Goal: Transaction & Acquisition: Download file/media

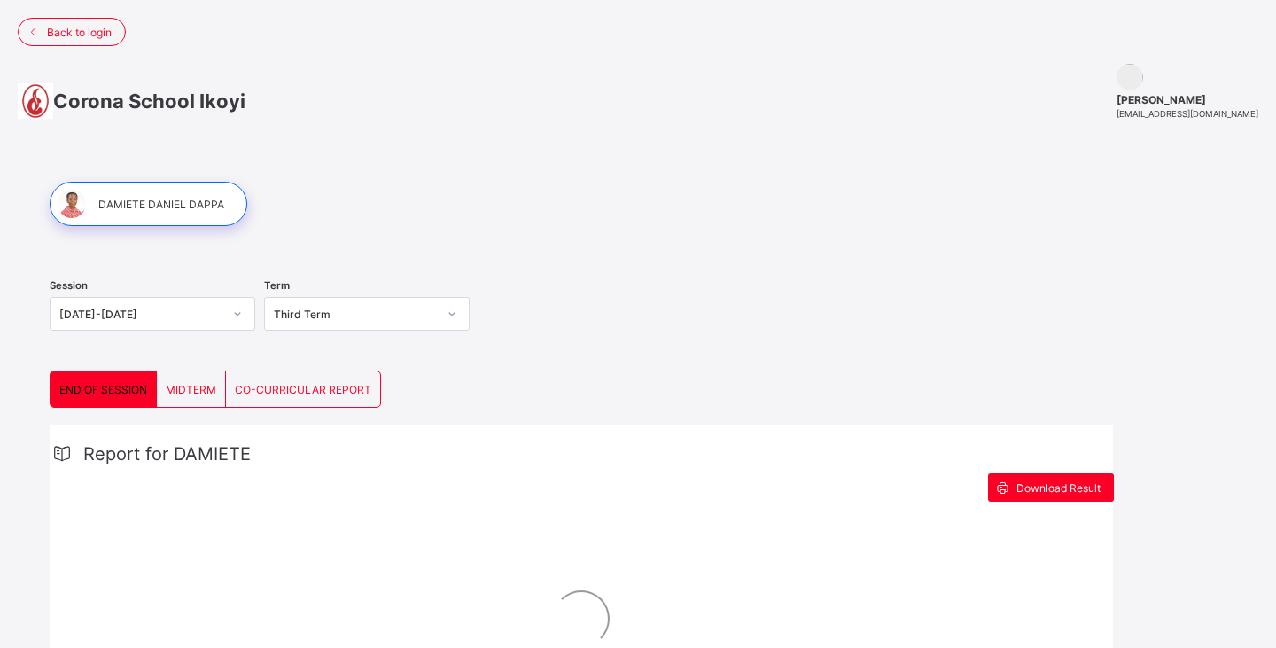
scroll to position [135, 0]
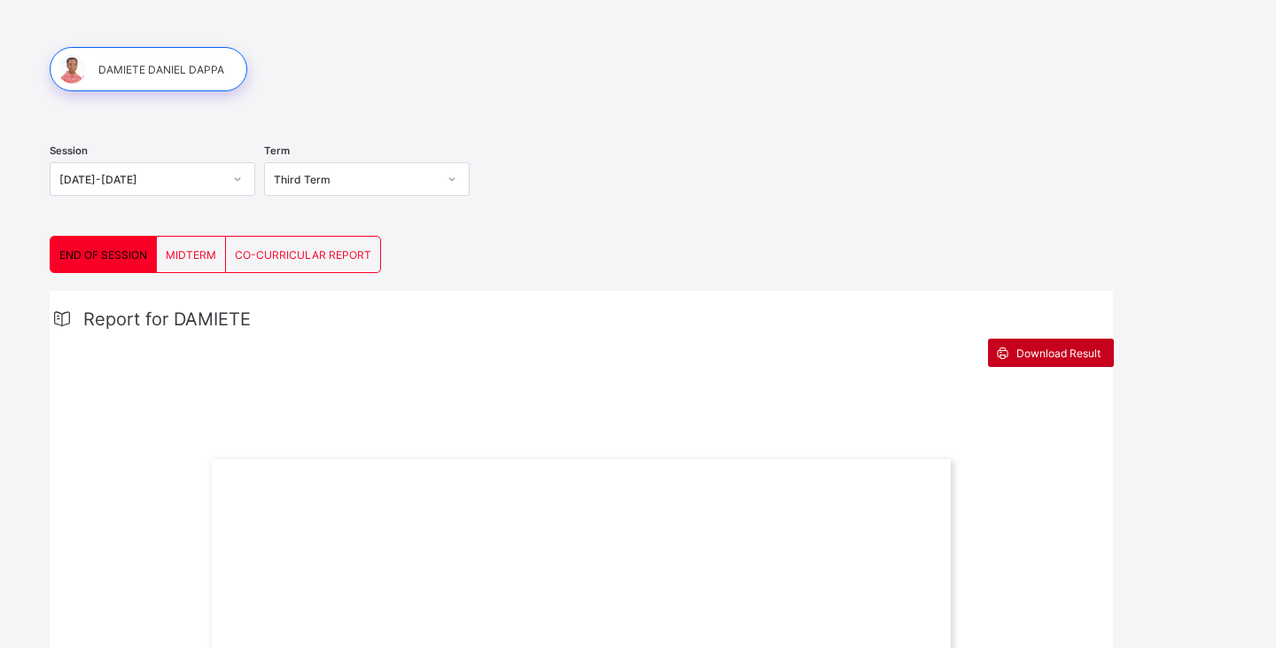
click at [1048, 353] on span "Download Result" at bounding box center [1058, 352] width 84 height 13
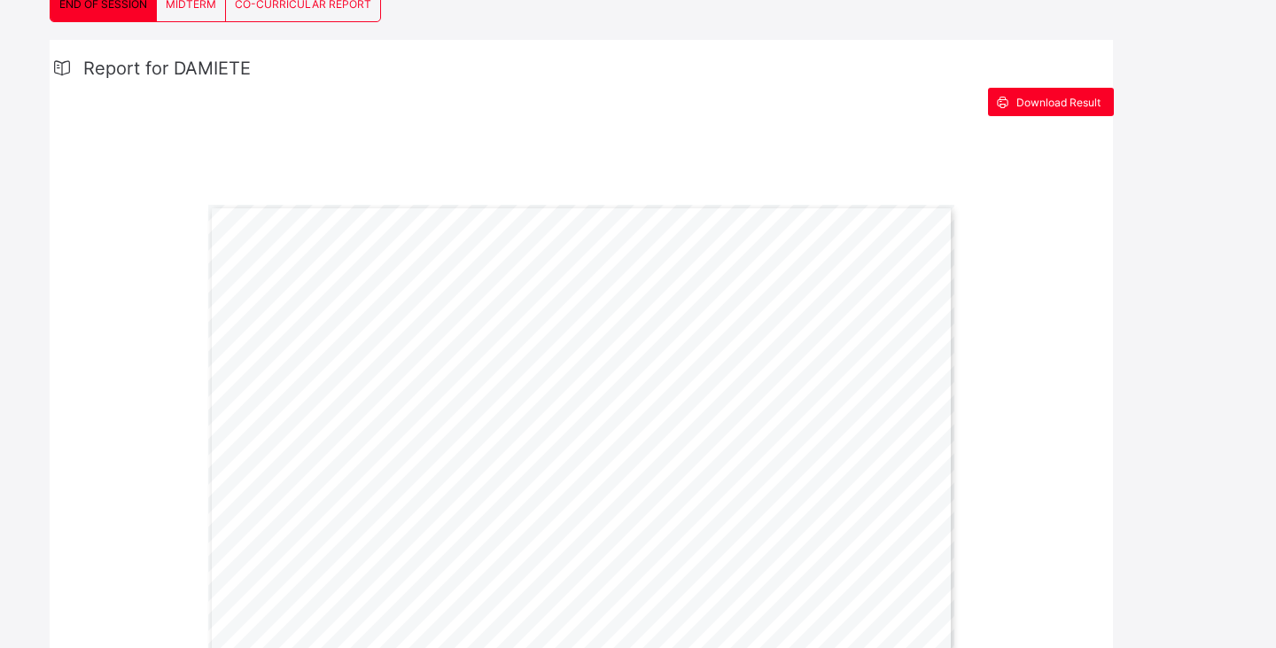
scroll to position [364, 0]
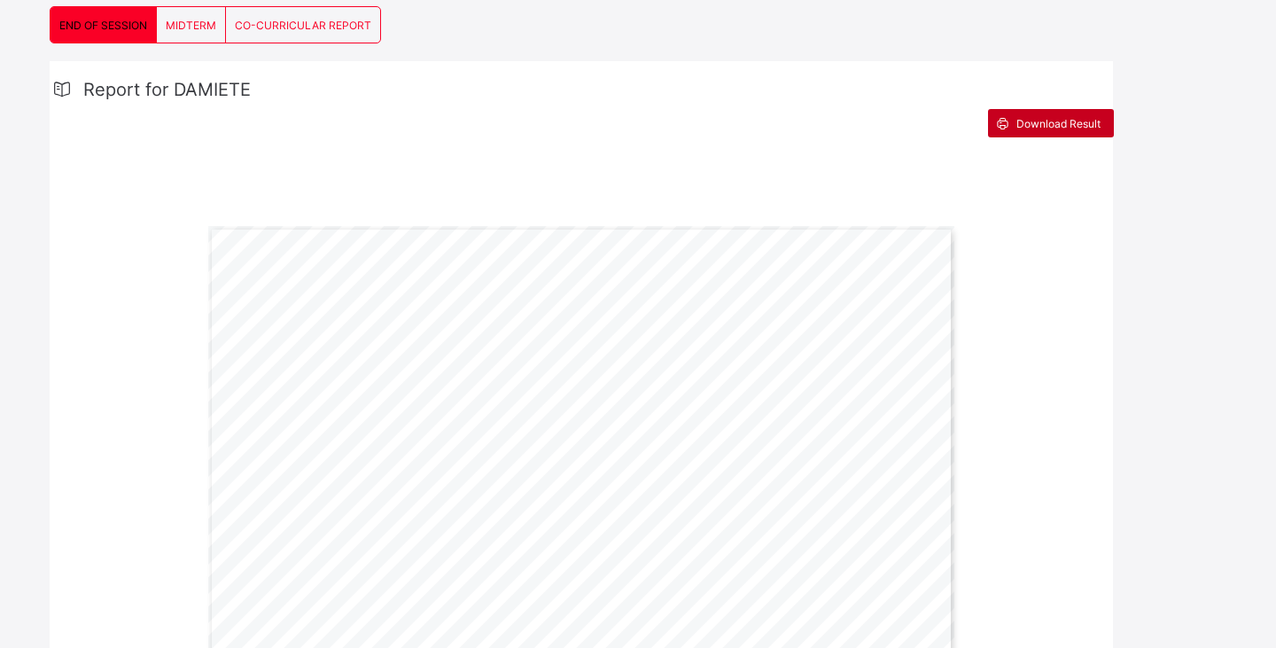
click at [1032, 121] on span "Download Result" at bounding box center [1058, 123] width 84 height 13
click at [197, 26] on span "MIDTERM" at bounding box center [191, 25] width 51 height 13
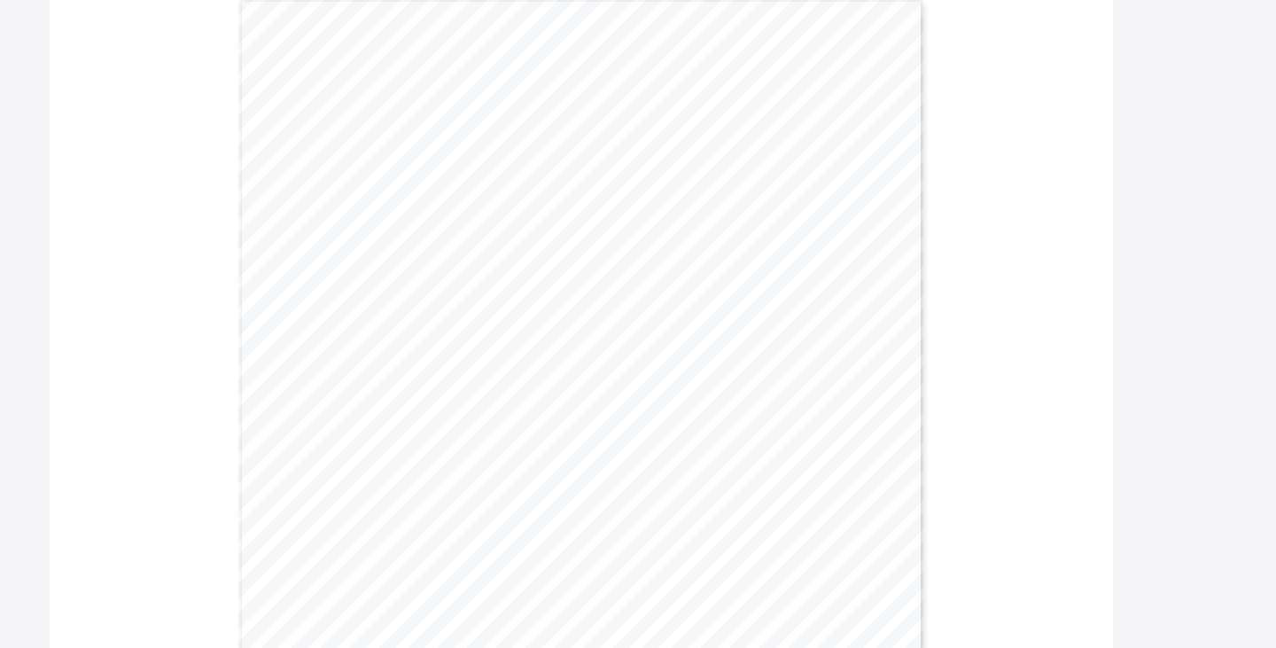
scroll to position [608, 0]
click at [612, 389] on div "MID-TERM REPORT Third Term [DATE]-[DATE] Name: [PERSON_NAME] [PERSON_NAME] Age:…" at bounding box center [581, 466] width 686 height 969
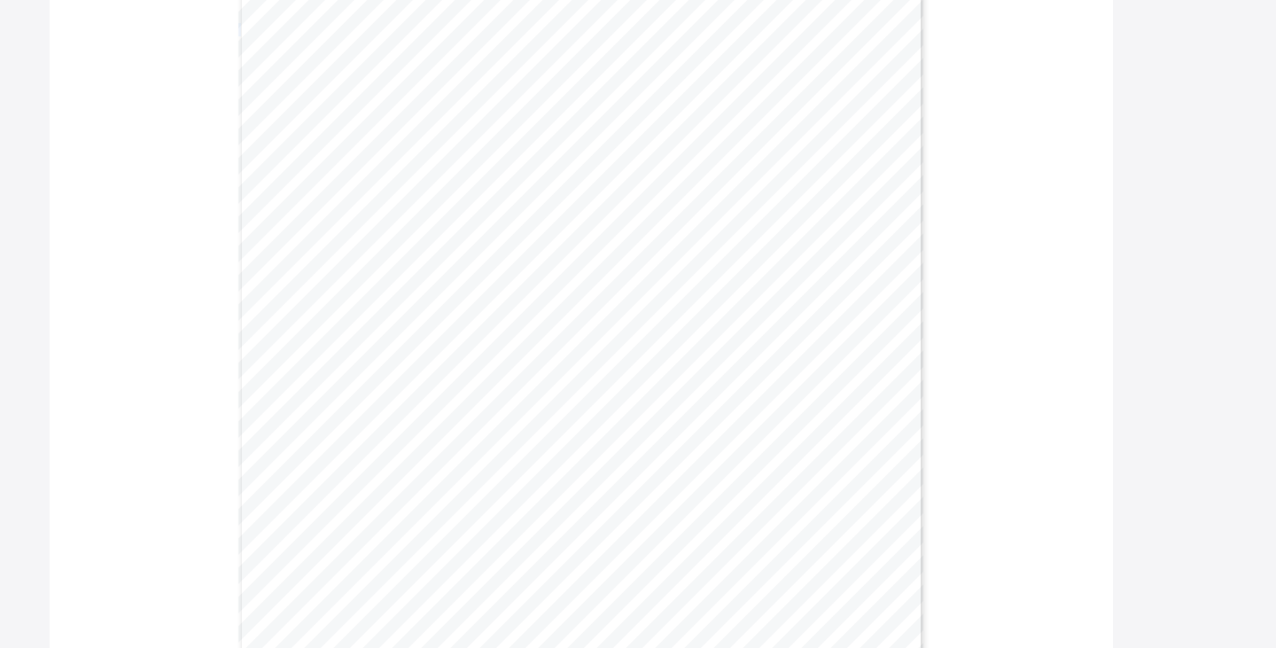
click at [612, 389] on div "MID-TERM REPORT Third Term [DATE]-[DATE] Name: [PERSON_NAME] [PERSON_NAME] Age:…" at bounding box center [581, 466] width 686 height 969
click at [598, 395] on div "MID-TERM REPORT Third Term [DATE]-[DATE] Name: [PERSON_NAME] [PERSON_NAME] Age:…" at bounding box center [581, 466] width 686 height 969
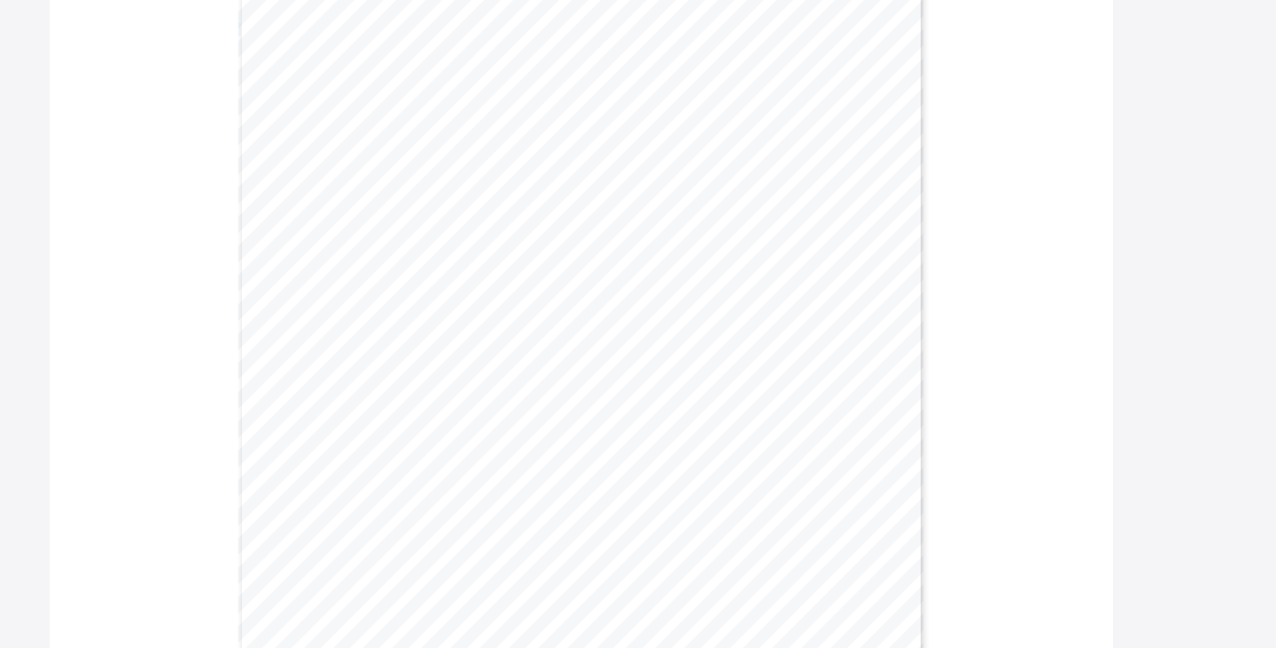
click at [598, 395] on div "MID-TERM REPORT Third Term [DATE]-[DATE] Name: [PERSON_NAME] [PERSON_NAME] Age:…" at bounding box center [581, 466] width 686 height 969
click at [611, 394] on div "MID-TERM REPORT Third Term [DATE]-[DATE] Name: [PERSON_NAME] [PERSON_NAME] Age:…" at bounding box center [581, 466] width 686 height 969
